Goal: Task Accomplishment & Management: Use online tool/utility

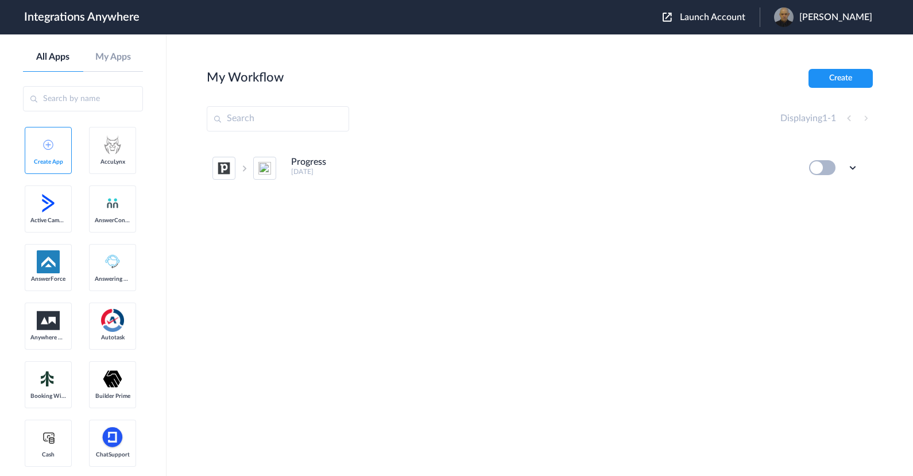
click at [106, 91] on input "text" at bounding box center [83, 98] width 120 height 25
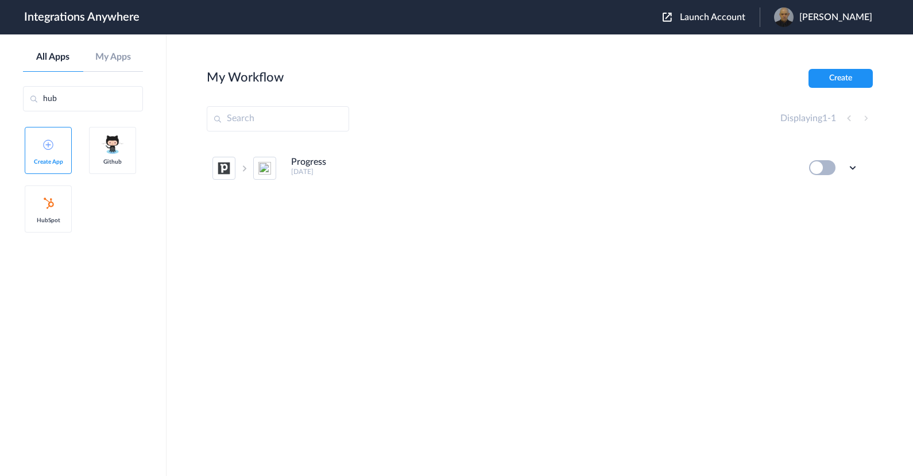
type input "hub"
click at [50, 214] on link "HubSpot" at bounding box center [48, 208] width 47 height 47
click at [854, 76] on button "Create" at bounding box center [840, 78] width 64 height 19
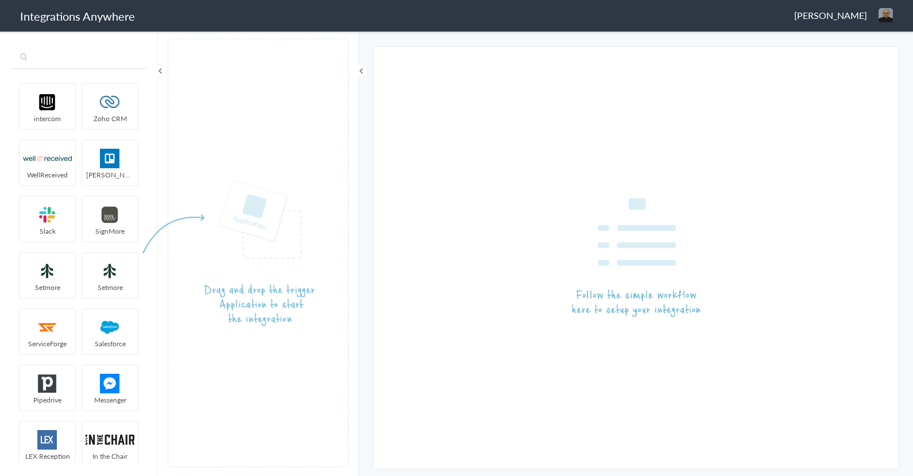
click at [114, 53] on input "text" at bounding box center [78, 58] width 135 height 22
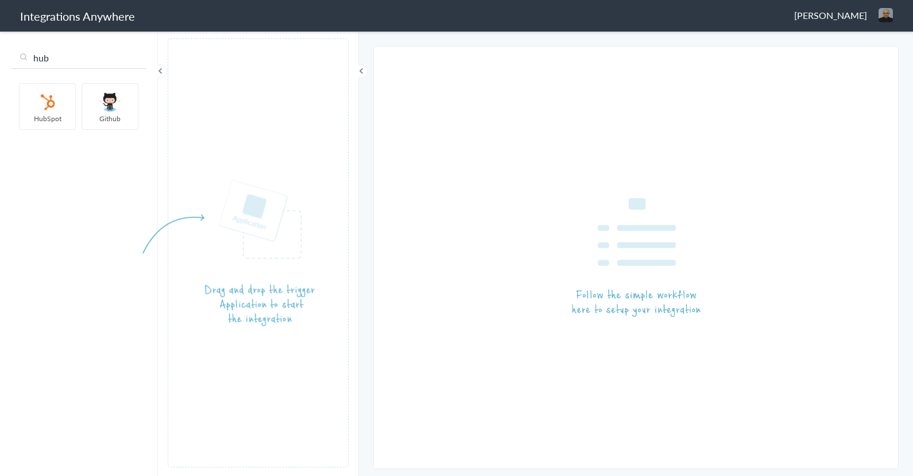
type input "hub"
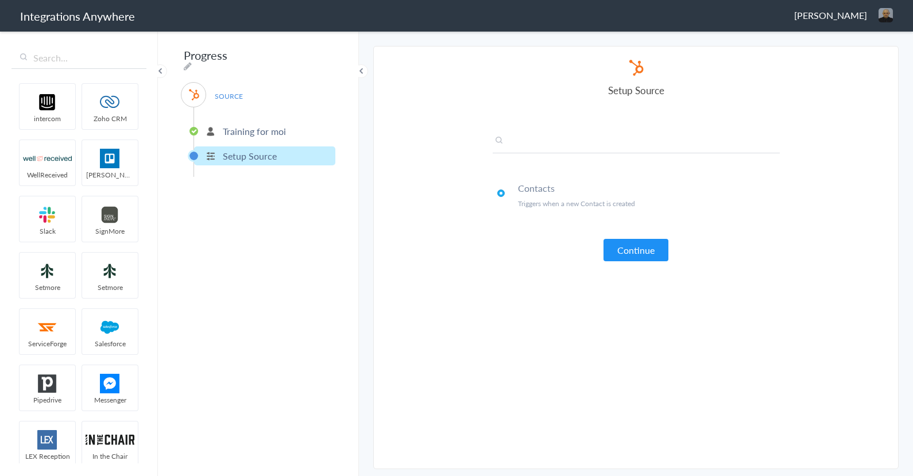
click at [715, 140] on input "text" at bounding box center [636, 143] width 287 height 19
paste input "4016003030"
type input "4016003030"
click at [649, 247] on button "Continue" at bounding box center [635, 250] width 65 height 22
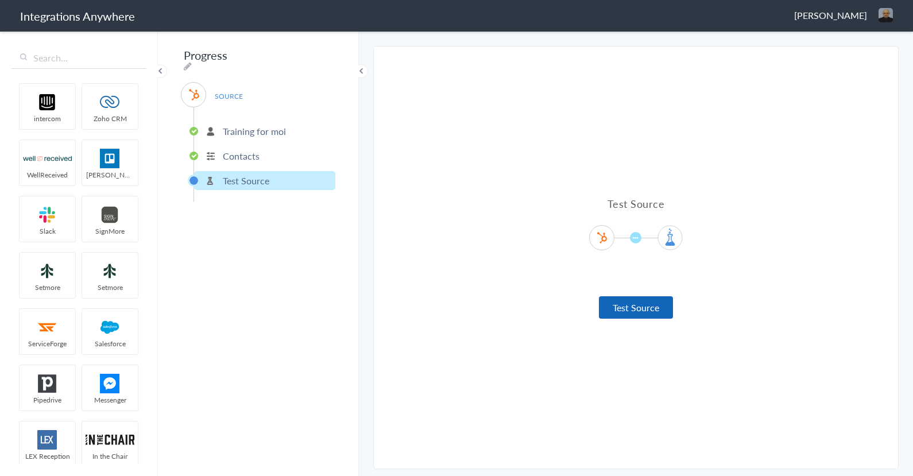
click at [633, 301] on button "Test Source" at bounding box center [636, 307] width 74 height 22
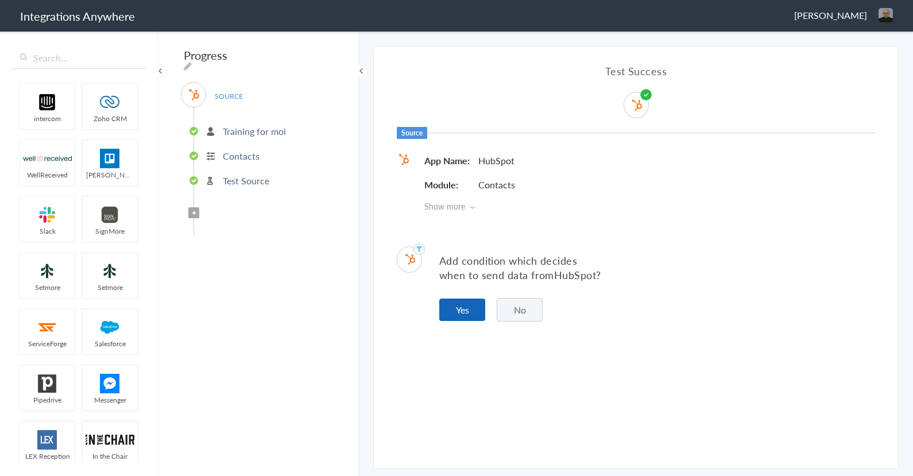
click at [462, 311] on button "Yes" at bounding box center [462, 310] width 46 height 22
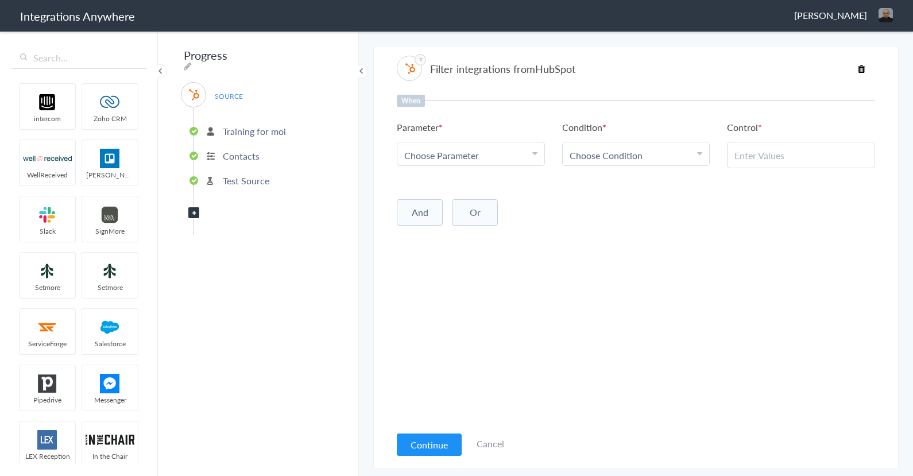
click at [504, 158] on div "Choose Parameter" at bounding box center [470, 155] width 133 height 13
click at [484, 196] on link "Email" at bounding box center [470, 203] width 147 height 25
click at [645, 154] on div "Choose Condition" at bounding box center [636, 155] width 133 height 13
click at [613, 212] on link "Contains" at bounding box center [636, 211] width 147 height 25
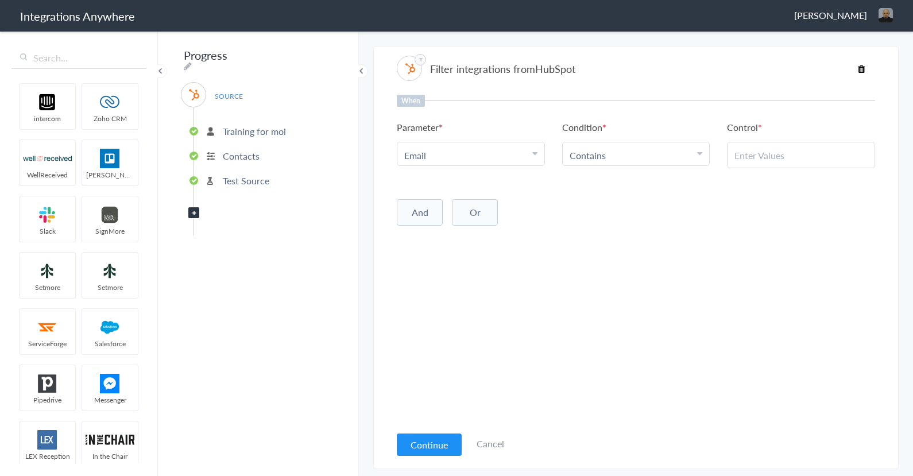
click at [769, 154] on input "text" at bounding box center [800, 155] width 133 height 13
click at [701, 154] on icon at bounding box center [699, 153] width 5 height 9
click at [613, 254] on link "Exists" at bounding box center [636, 250] width 147 height 25
click at [421, 443] on button "Continue" at bounding box center [429, 444] width 65 height 22
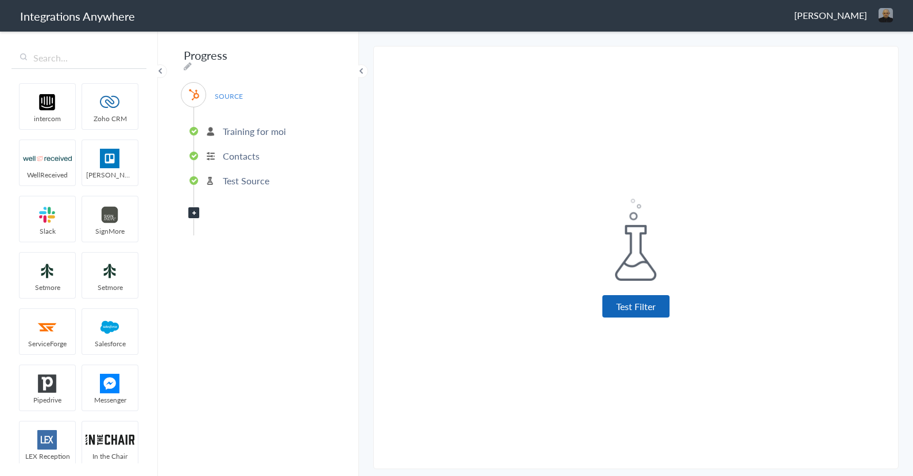
click at [629, 313] on button "Test Filter" at bounding box center [635, 306] width 67 height 22
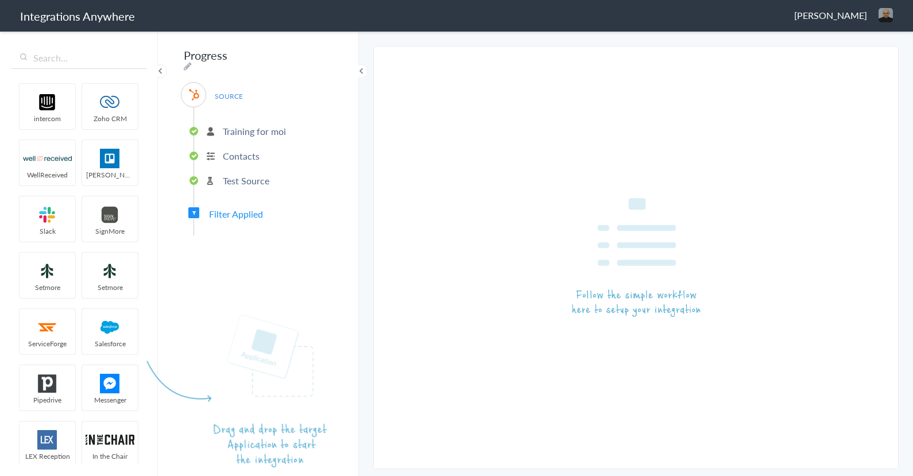
drag, startPoint x: 333, startPoint y: 184, endPoint x: 337, endPoint y: 236, distance: 51.8
click at [337, 236] on article at bounding box center [258, 252] width 181 height 429
drag, startPoint x: 330, startPoint y: 184, endPoint x: 321, endPoint y: 230, distance: 46.6
click at [321, 230] on article at bounding box center [258, 252] width 181 height 429
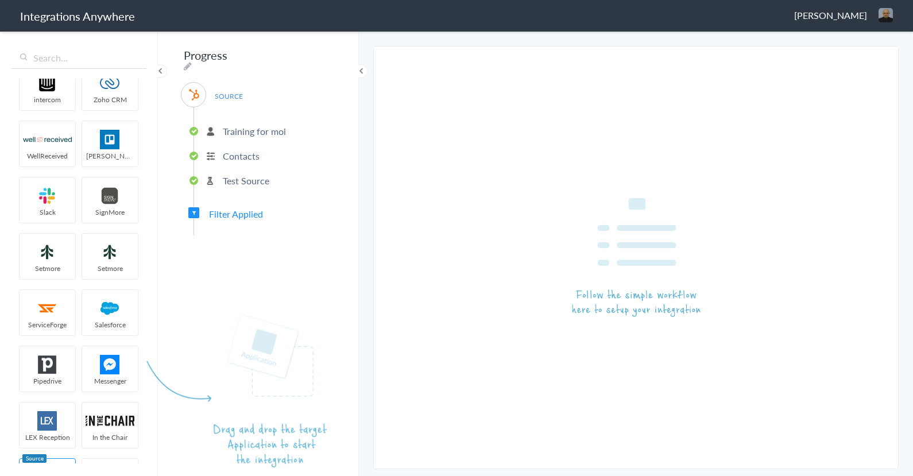
scroll to position [0, 0]
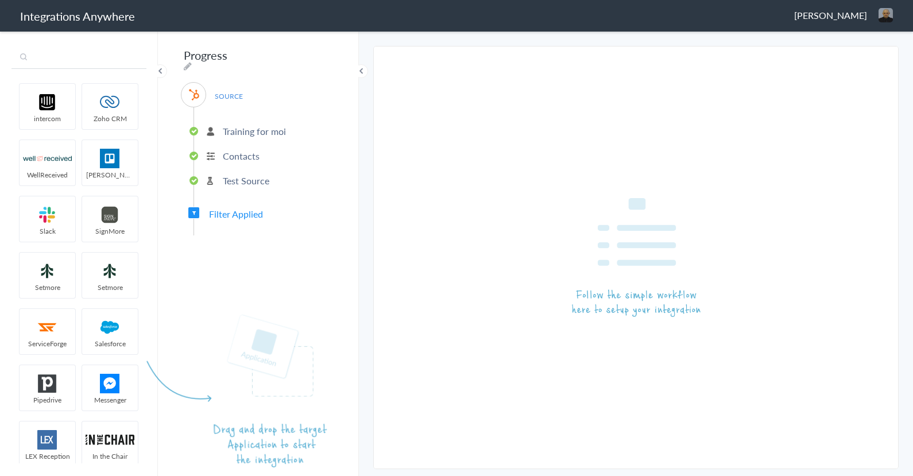
click at [42, 55] on input "text" at bounding box center [78, 58] width 135 height 22
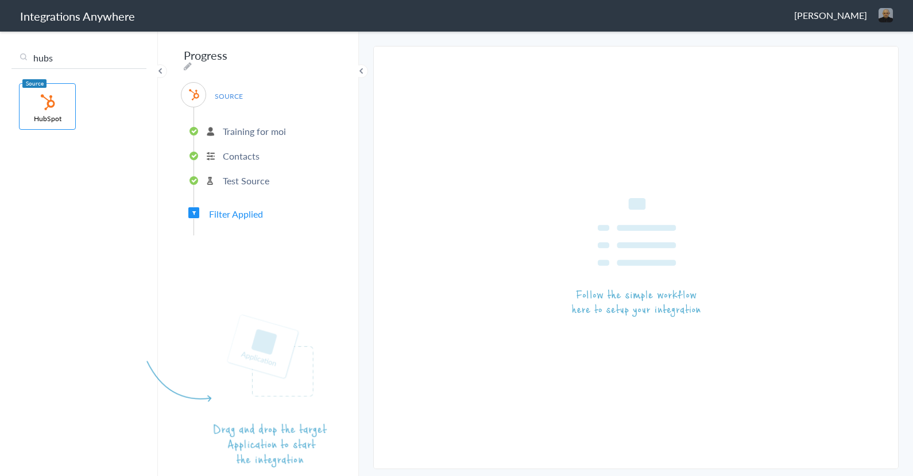
type input "hubs"
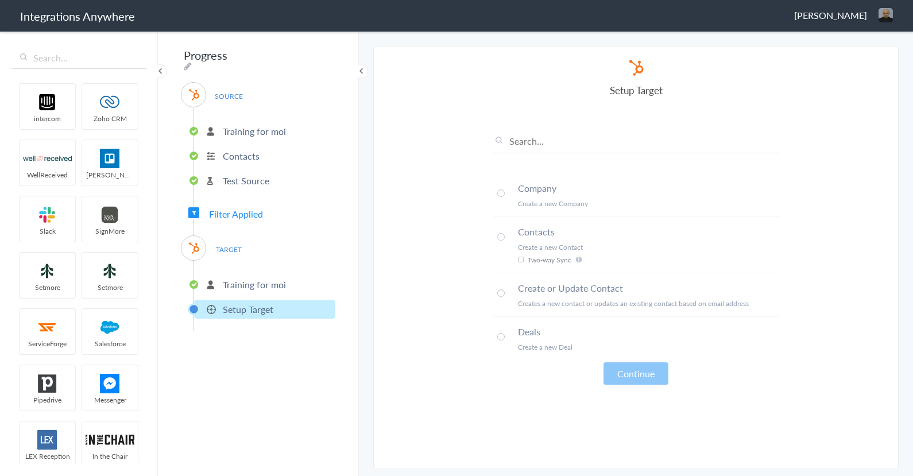
click at [269, 130] on p "Training for moi" at bounding box center [254, 131] width 63 height 13
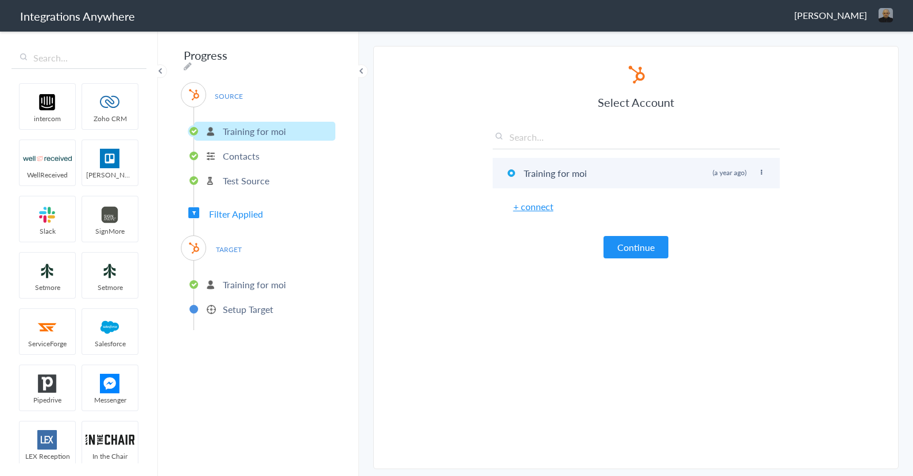
click at [759, 168] on li "Training for moi Rename Delete (a year ago)" at bounding box center [636, 173] width 287 height 30
click at [760, 168] on li "Training for moi Rename Delete (a year ago)" at bounding box center [636, 173] width 287 height 30
